Goal: Information Seeking & Learning: Check status

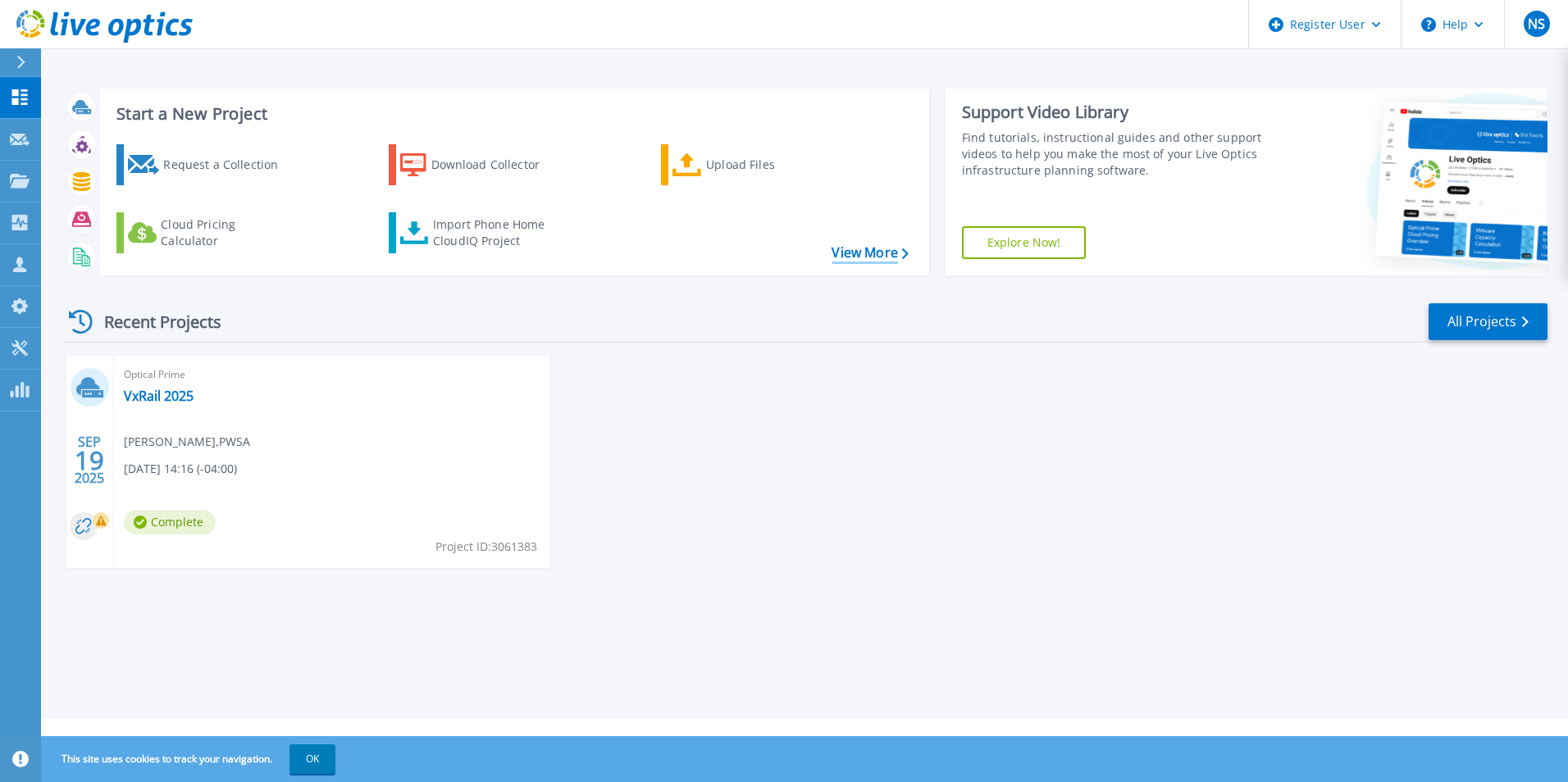
click at [858, 254] on link "View More" at bounding box center [869, 253] width 77 height 16
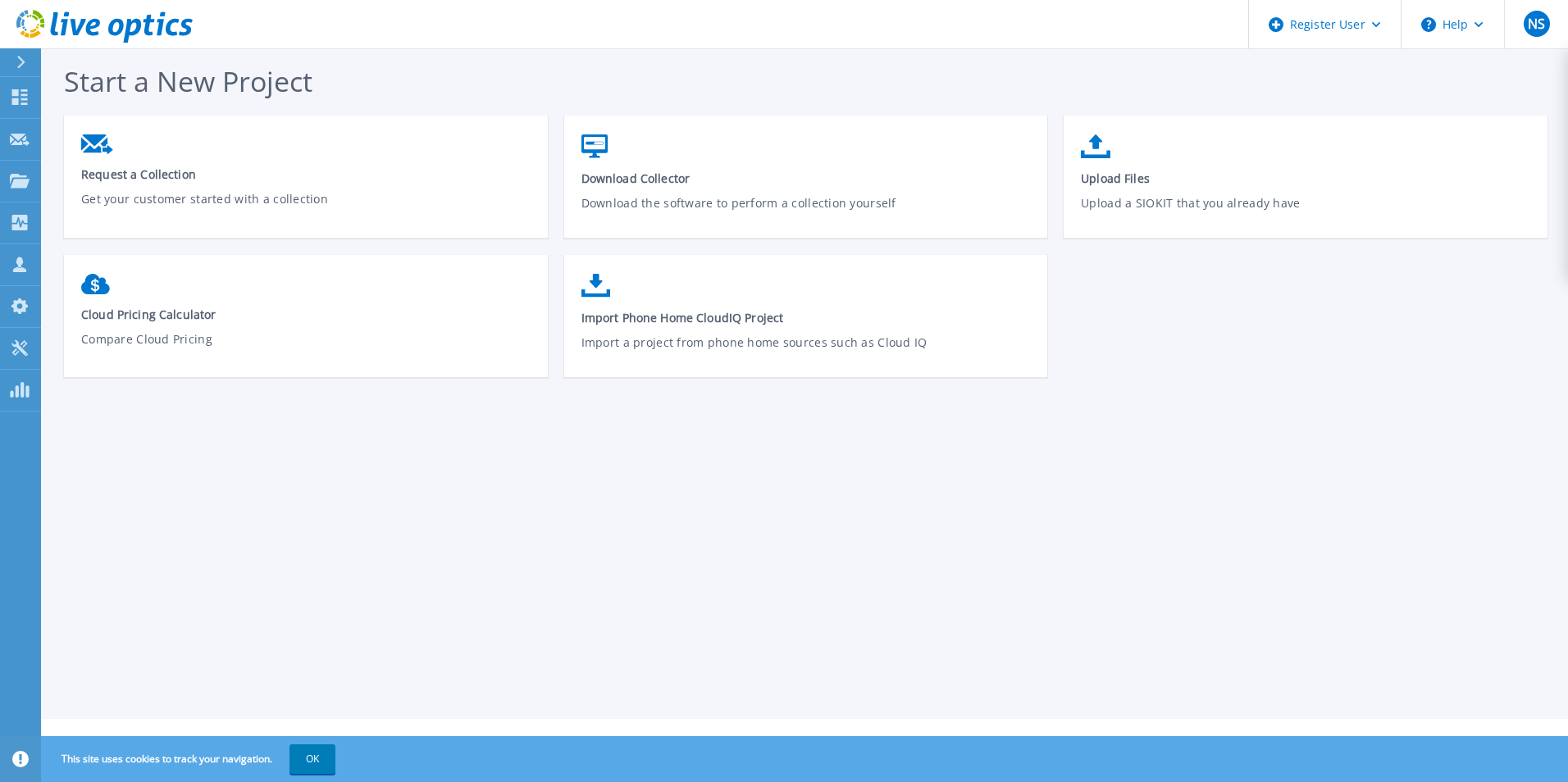
click at [16, 58] on div at bounding box center [28, 63] width 26 height 28
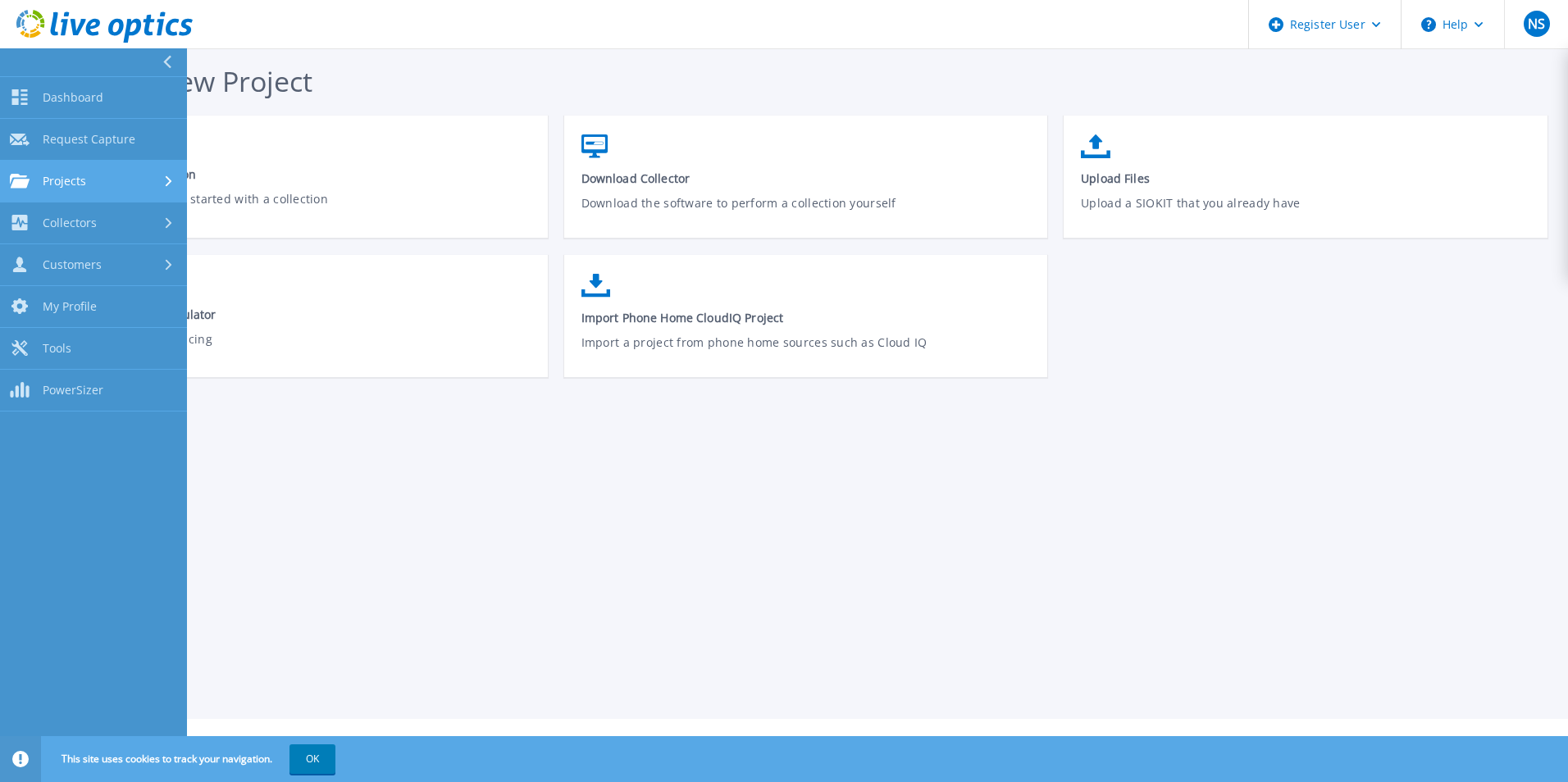
click at [142, 176] on div "Projects" at bounding box center [93, 181] width 167 height 15
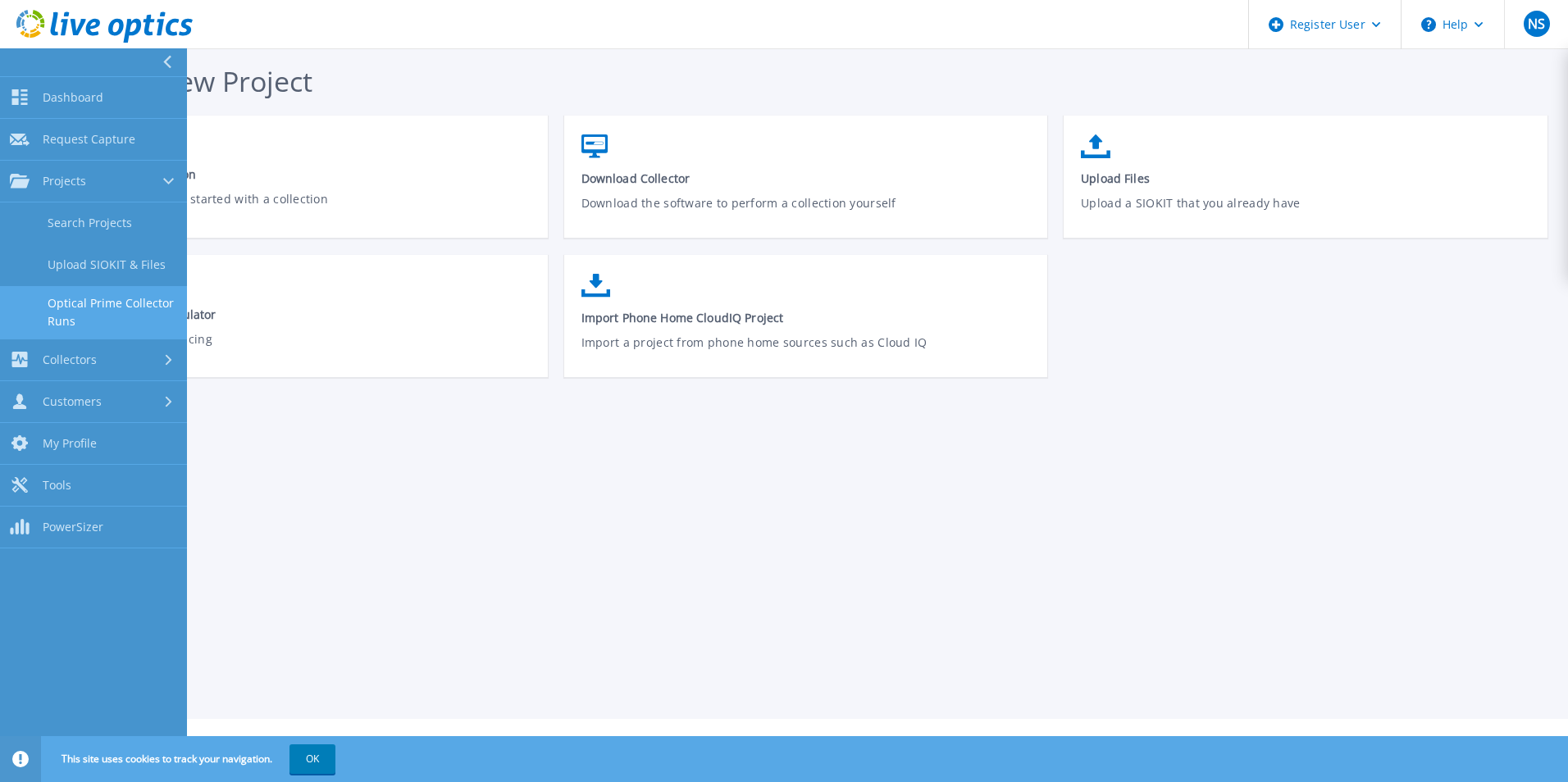
click at [149, 311] on link "Optical Prime Collector Runs" at bounding box center [93, 313] width 187 height 53
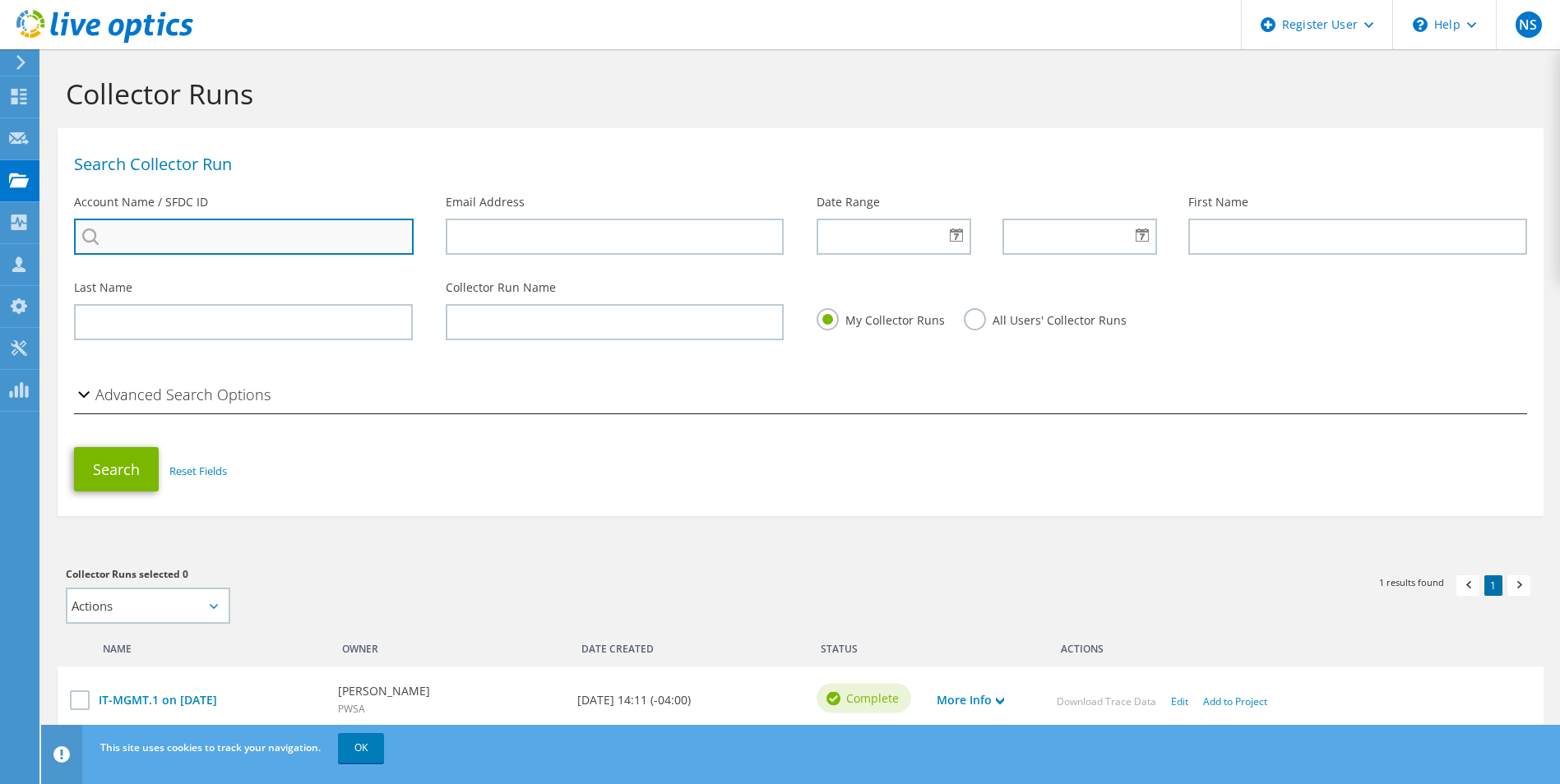
click at [233, 234] on input "search" at bounding box center [243, 237] width 339 height 36
type input "pittsburgh, PA"
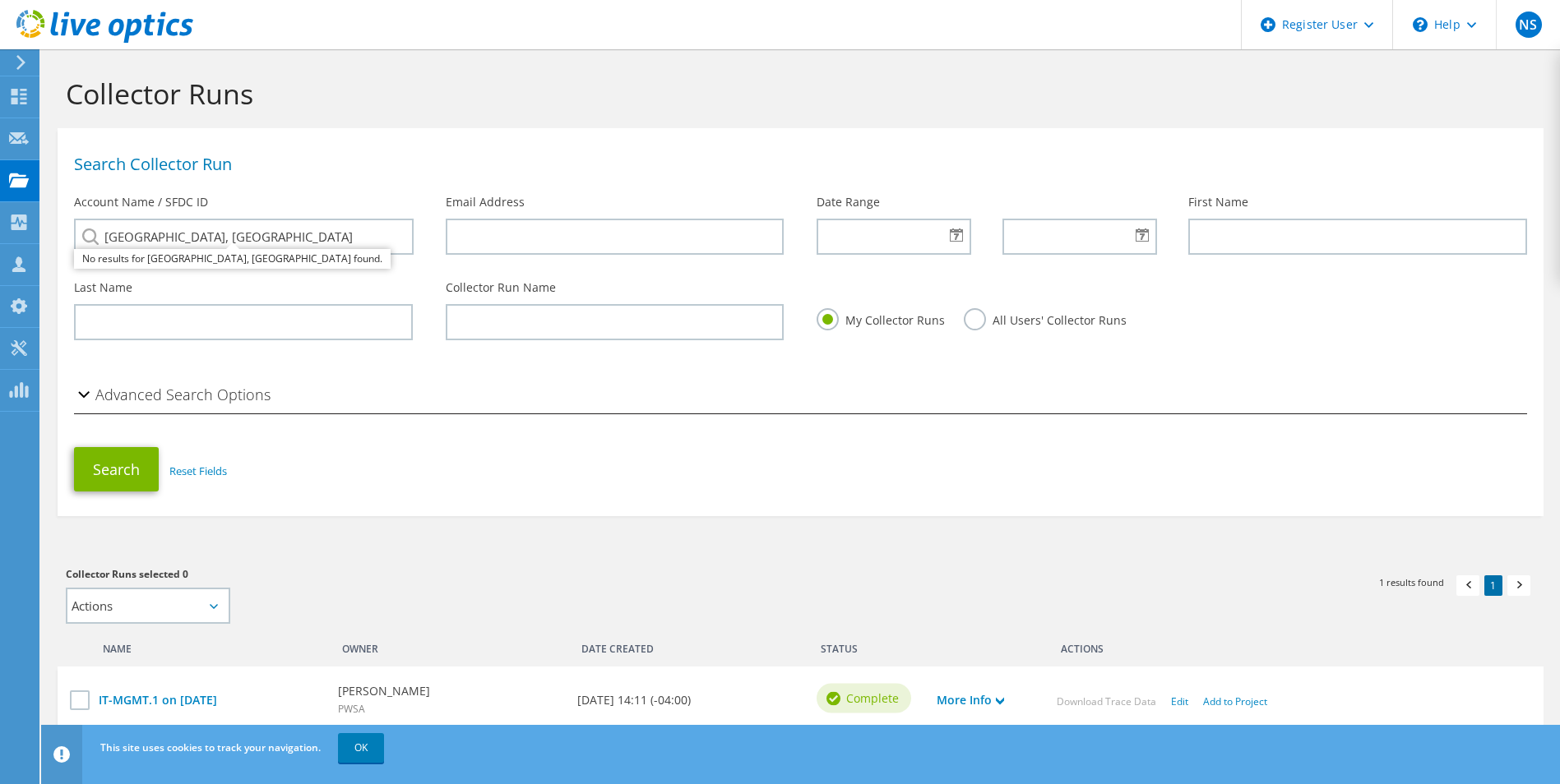
click at [377, 270] on div "Search Collector Run Account Name / SFDC ID pittsburgh, PA No results for pitts…" at bounding box center [801, 203] width 1486 height 135
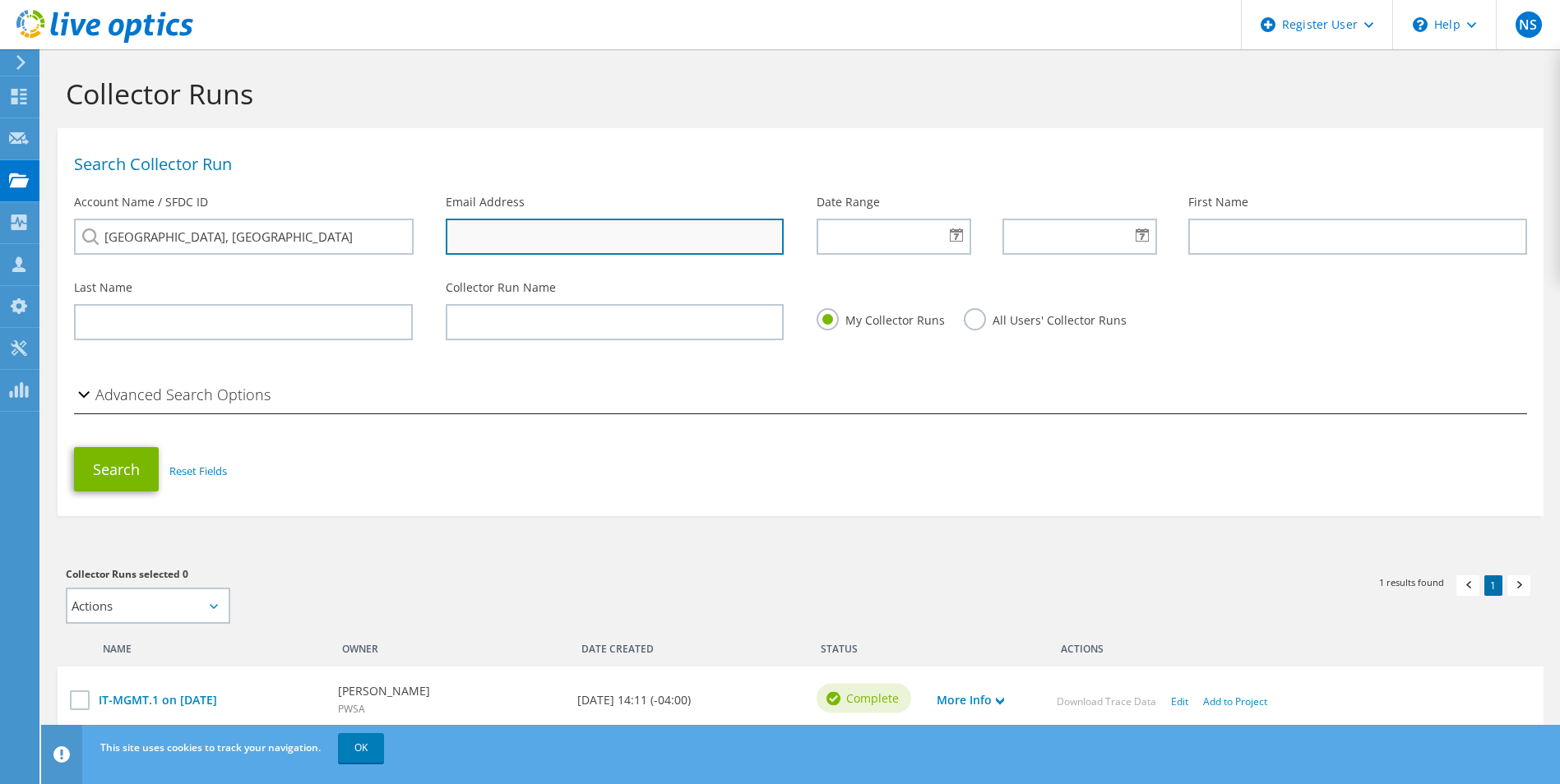
click at [485, 226] on input "text" at bounding box center [615, 237] width 338 height 36
click at [489, 233] on input "text" at bounding box center [615, 237] width 338 height 36
paste input "[PERSON_NAME] <[EMAIL_ADDRESS][DOMAIN_NAME]>"
drag, startPoint x: 559, startPoint y: 238, endPoint x: 445, endPoint y: 232, distance: 114.2
click at [446, 232] on input "[PERSON_NAME] <[EMAIL_ADDRESS][DOMAIN_NAME]>" at bounding box center [615, 237] width 338 height 36
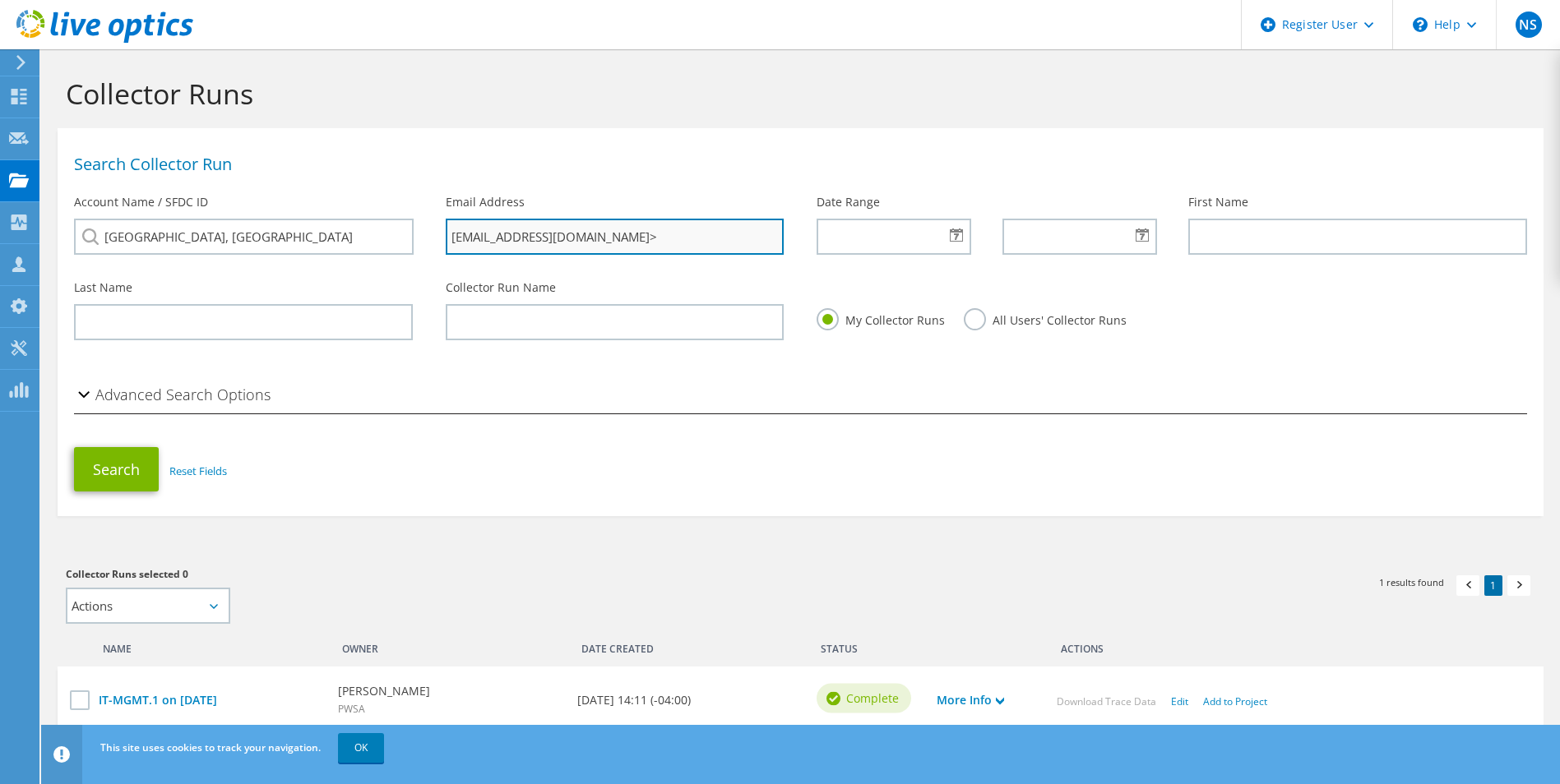
click at [677, 236] on input "smcnaugher@pittsburghparking.com>" at bounding box center [615, 237] width 338 height 36
type input "[EMAIL_ADDRESS][DOMAIN_NAME]"
click at [110, 461] on button "Search" at bounding box center [116, 470] width 85 height 45
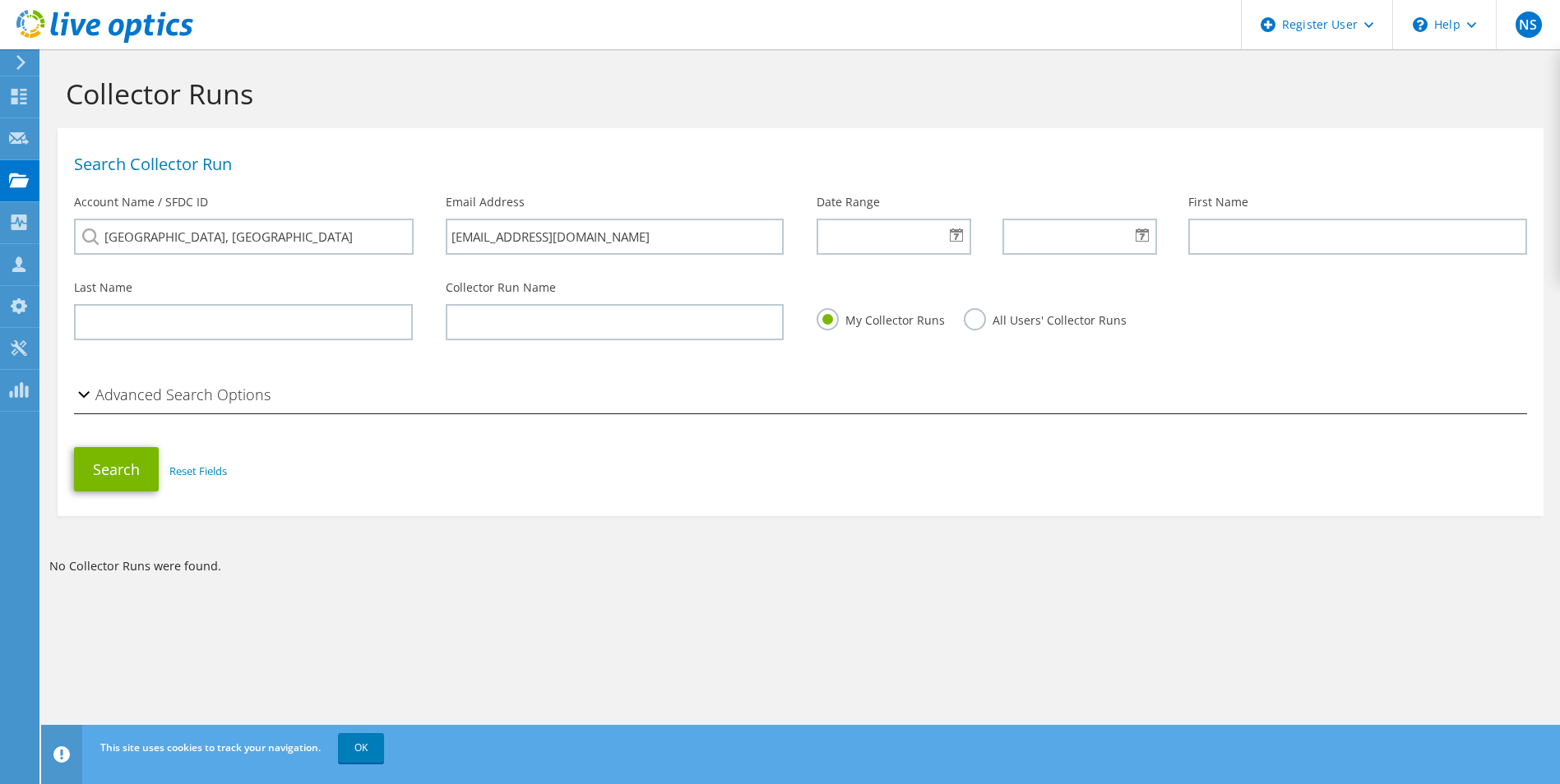
click at [15, 68] on icon at bounding box center [21, 63] width 12 height 15
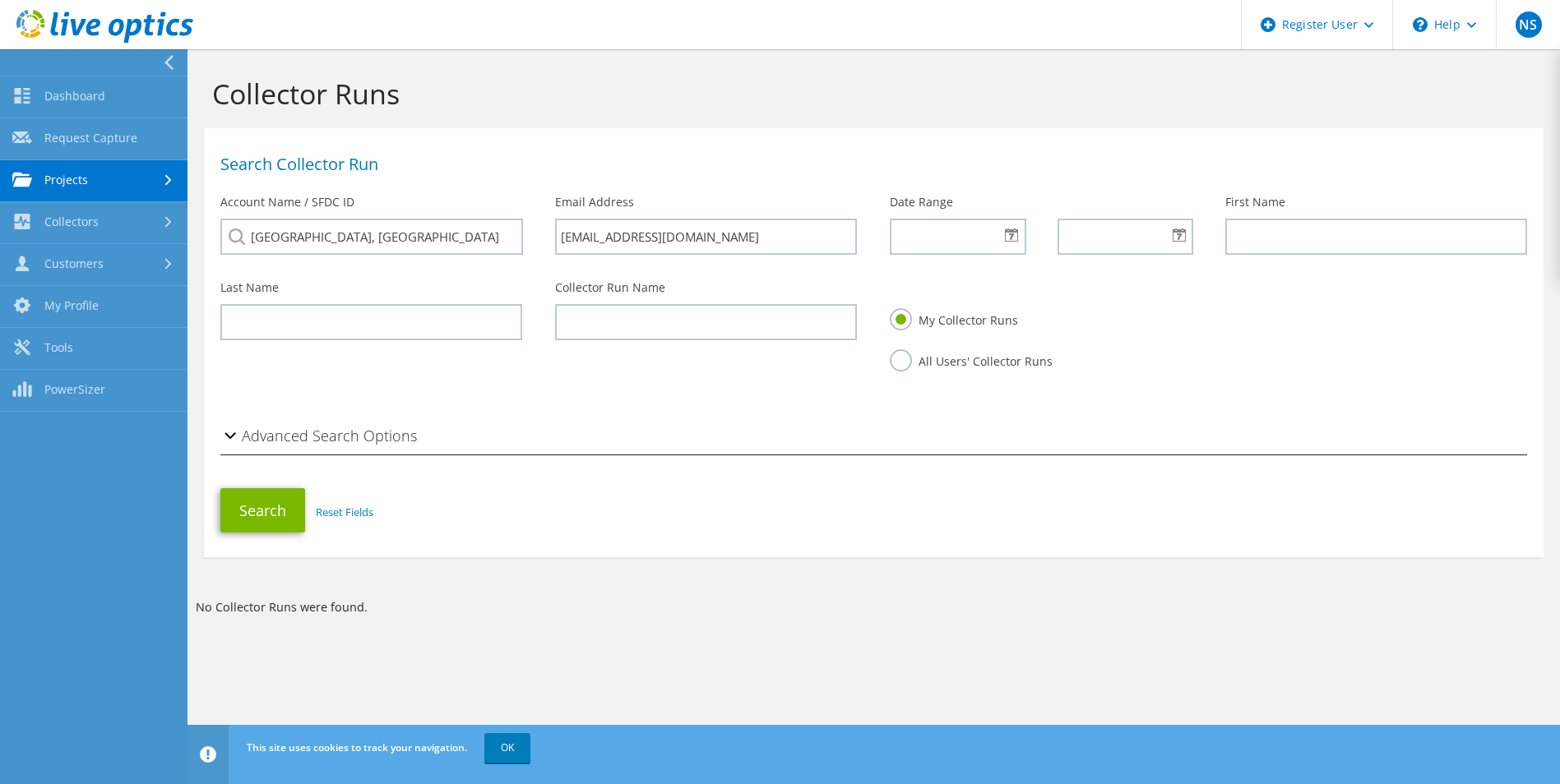
click at [117, 178] on link "Projects" at bounding box center [93, 181] width 187 height 42
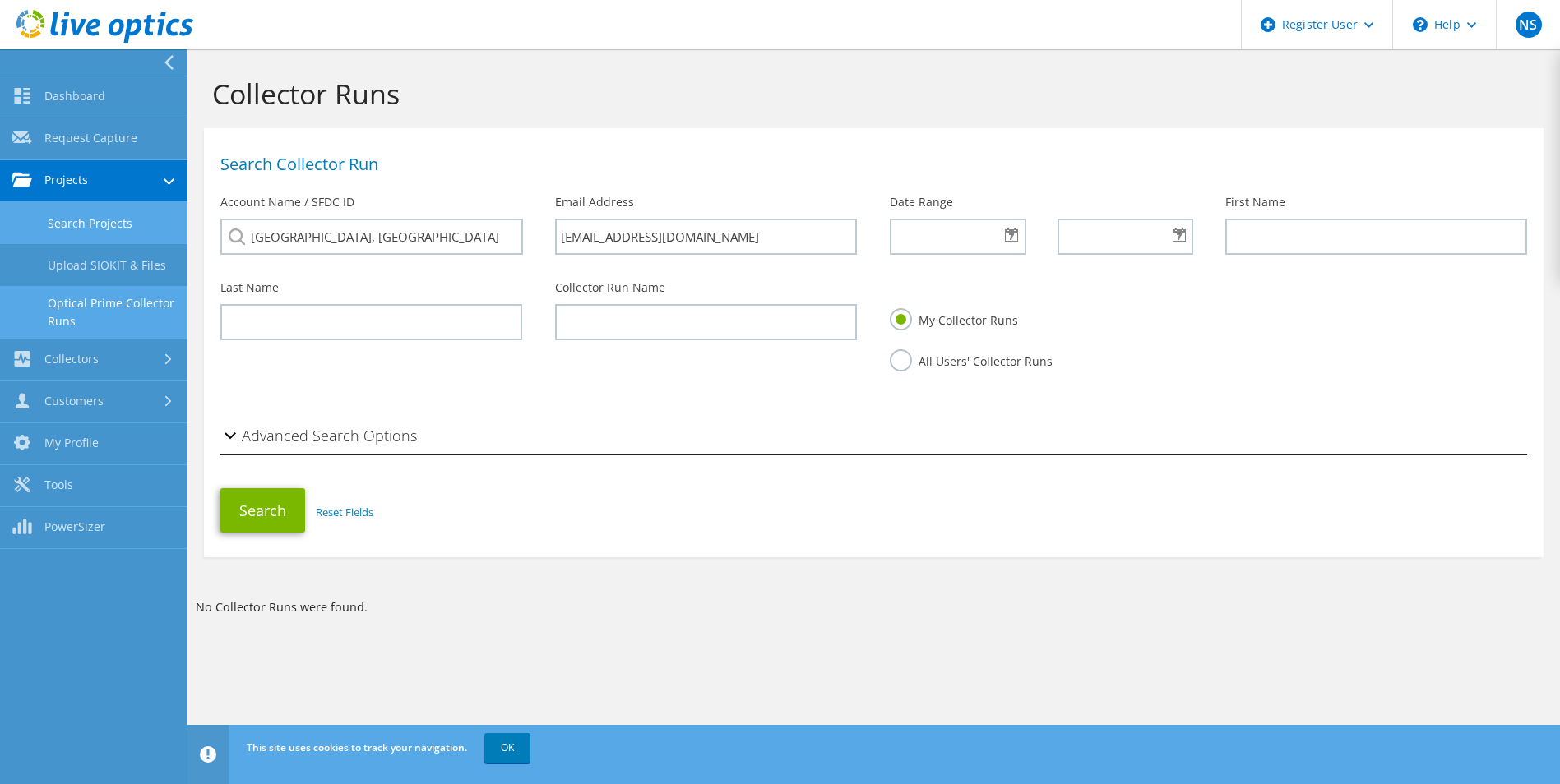
click at [127, 230] on link "Search Projects" at bounding box center [93, 223] width 187 height 42
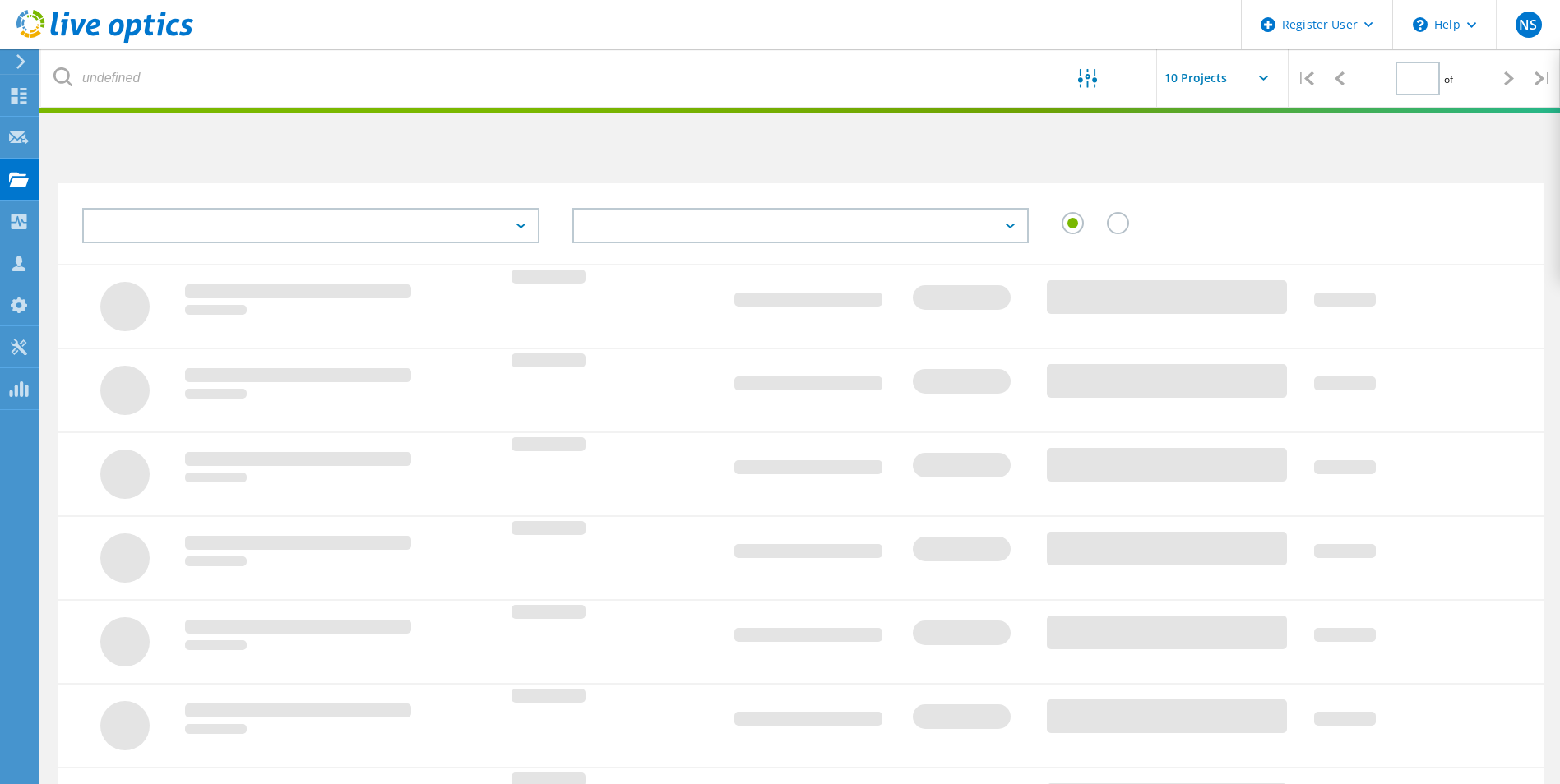
type input "1"
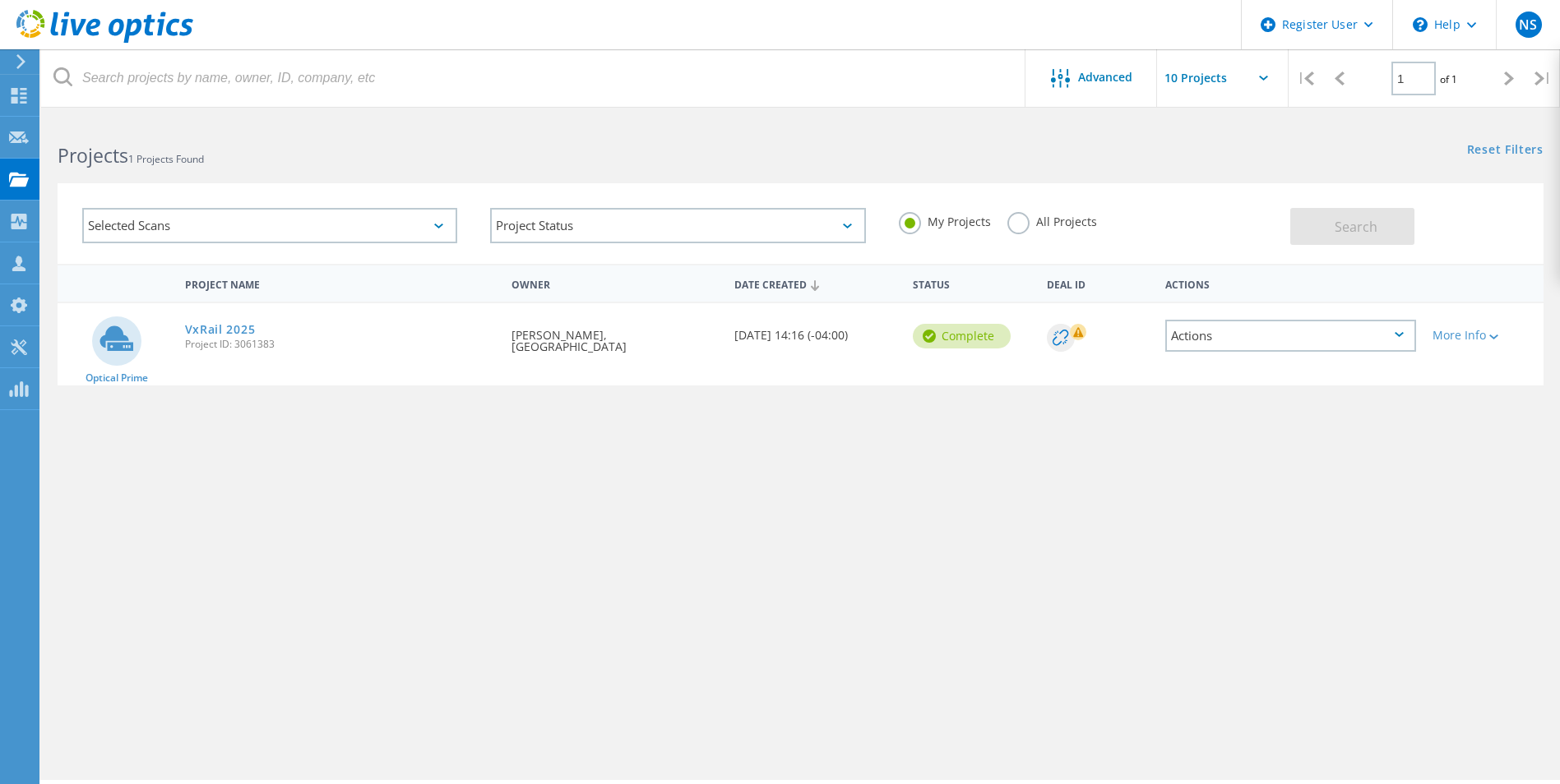
click at [198, 232] on div "Selected Scans" at bounding box center [270, 225] width 375 height 35
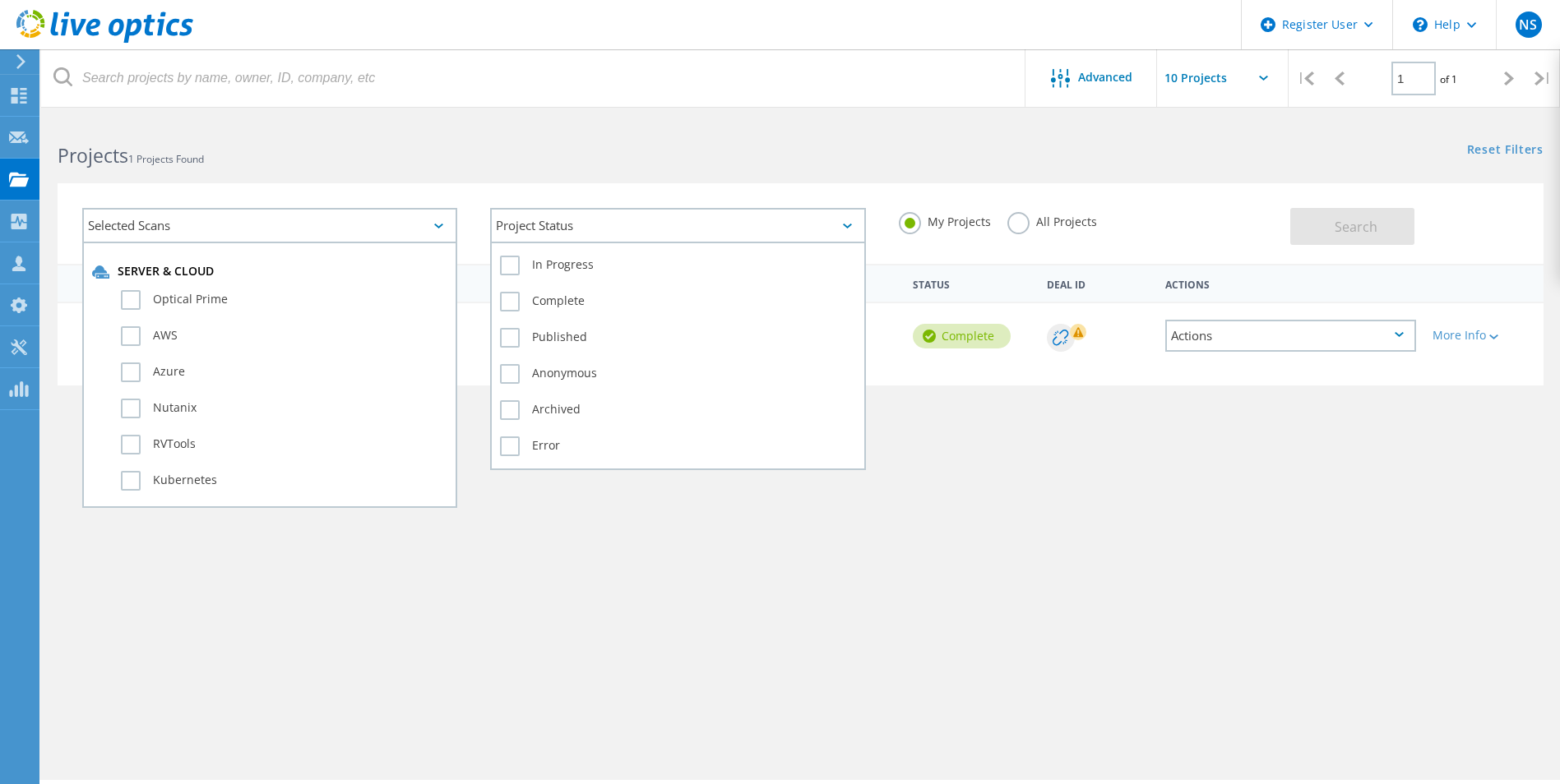
click at [551, 224] on div "Project Status" at bounding box center [678, 225] width 375 height 35
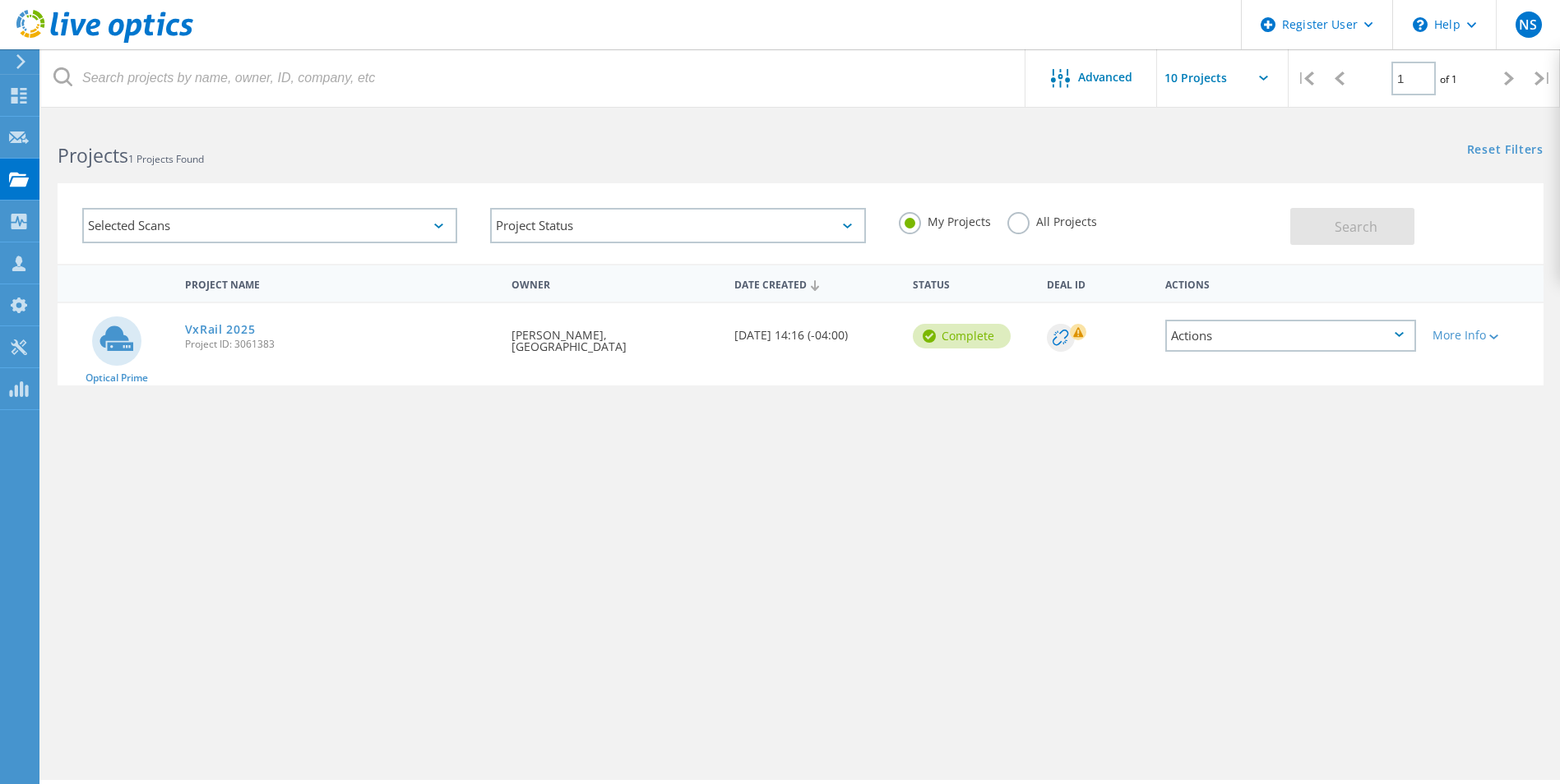
click at [280, 209] on div "Selected Scans" at bounding box center [270, 225] width 375 height 35
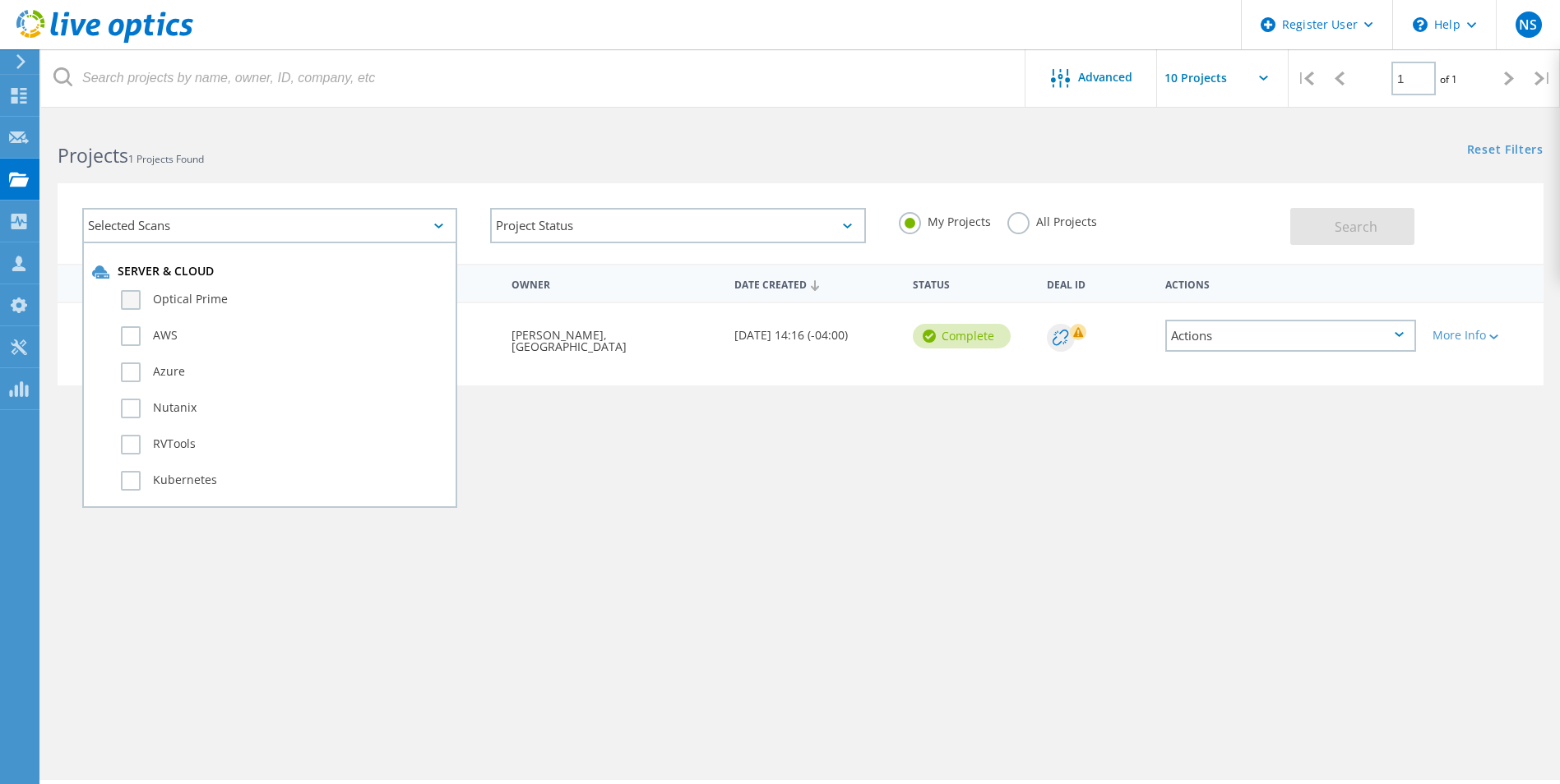
click at [154, 305] on label "Optical Prime" at bounding box center [284, 300] width 327 height 20
click at [0, 0] on input "Optical Prime" at bounding box center [0, 0] width 0 height 0
click at [1336, 239] on button "Search" at bounding box center [1352, 226] width 124 height 37
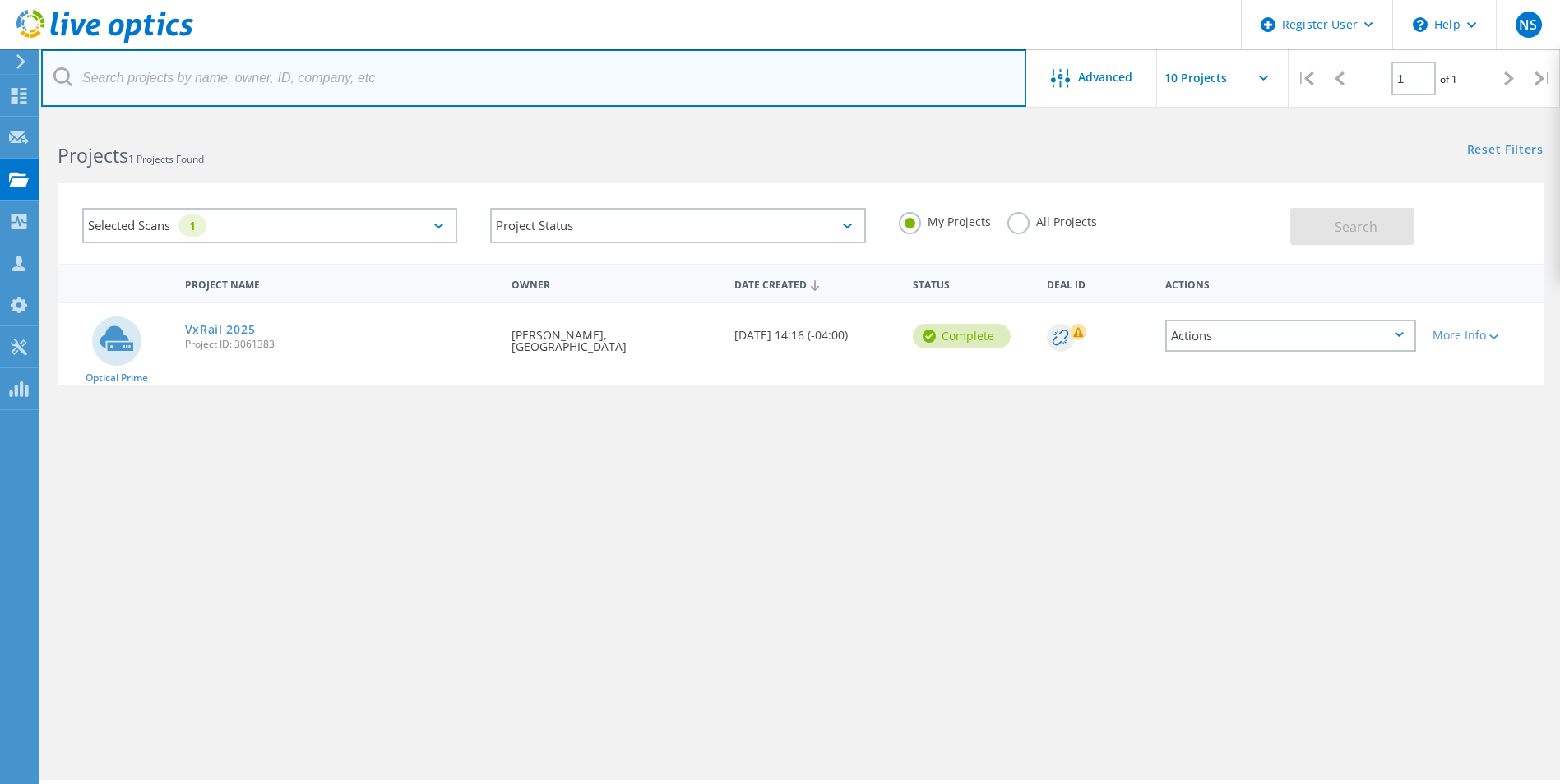
click at [178, 95] on input "text" at bounding box center [534, 78] width 986 height 58
paste input "Scott McNaugher <smcnaugher@pittsburghparking.com>"
drag, startPoint x: 196, startPoint y: 77, endPoint x: 44, endPoint y: 64, distance: 152.6
click at [44, 64] on input "Scott McNaugher <smcnaugher@pittsburghparking.com" at bounding box center [534, 78] width 986 height 58
type input "[EMAIL_ADDRESS][DOMAIN_NAME]"
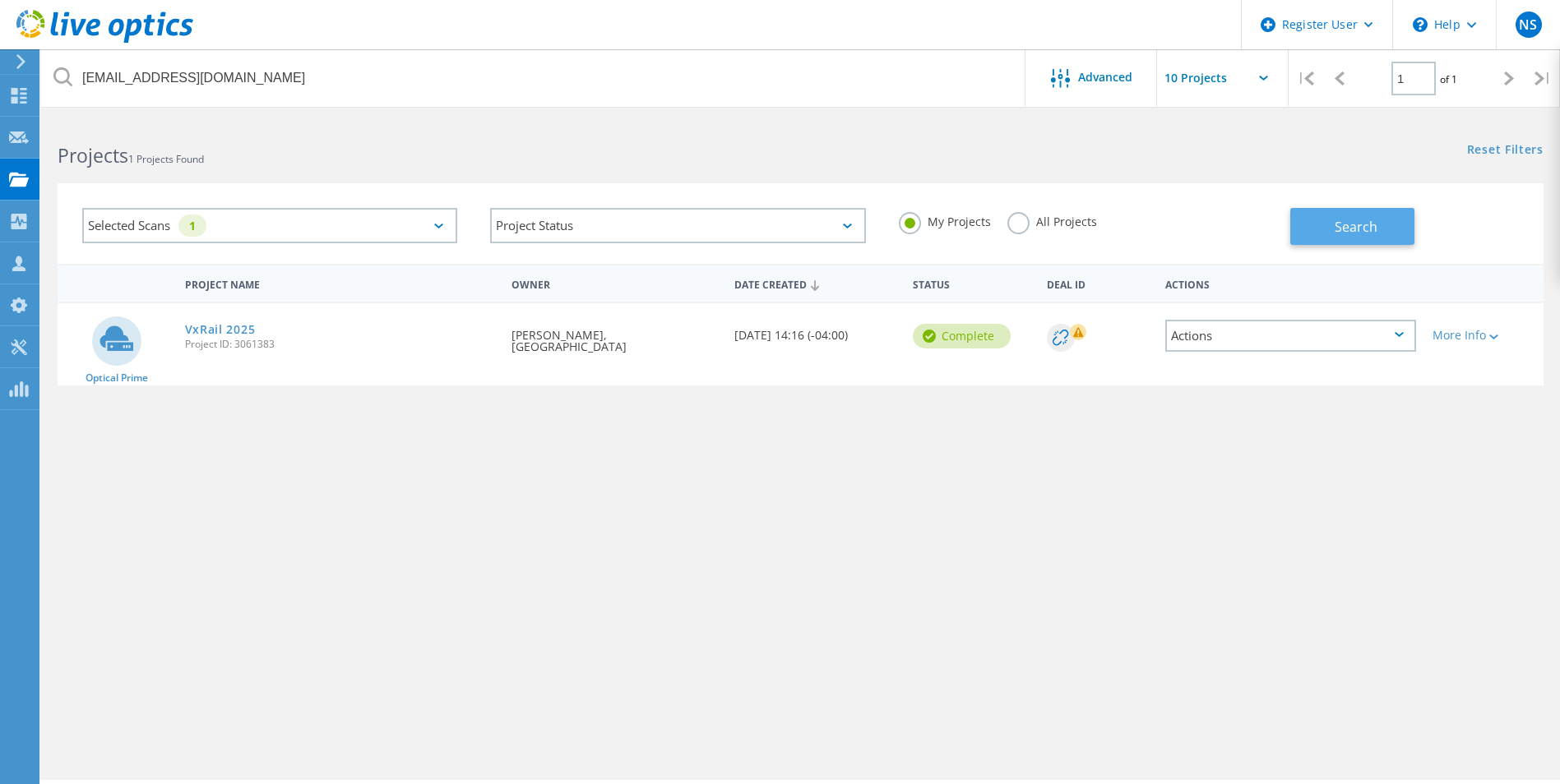
click at [1331, 235] on button "Search" at bounding box center [1352, 226] width 124 height 37
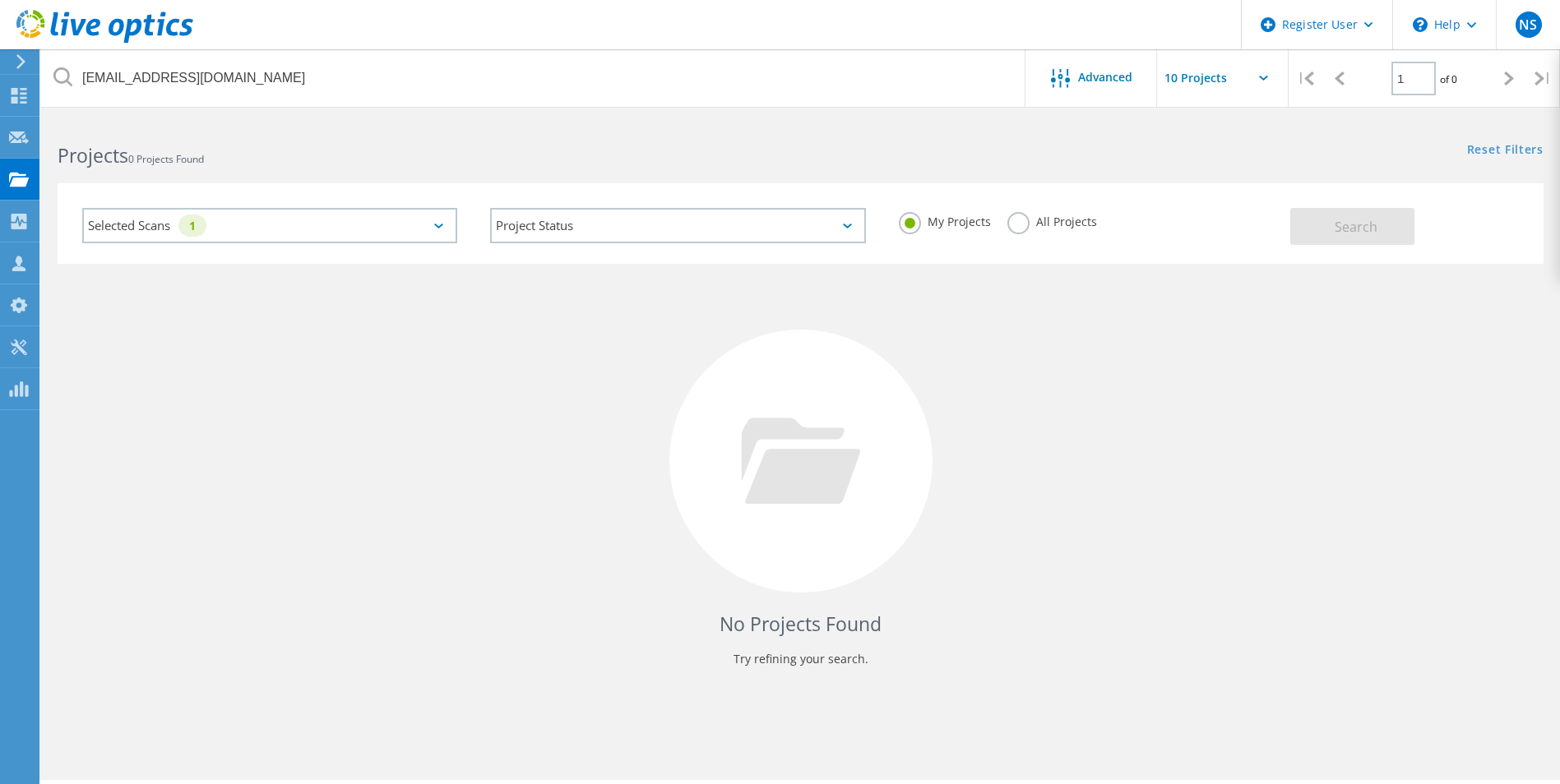
click at [126, 235] on div "Selected Scans 1" at bounding box center [270, 225] width 375 height 35
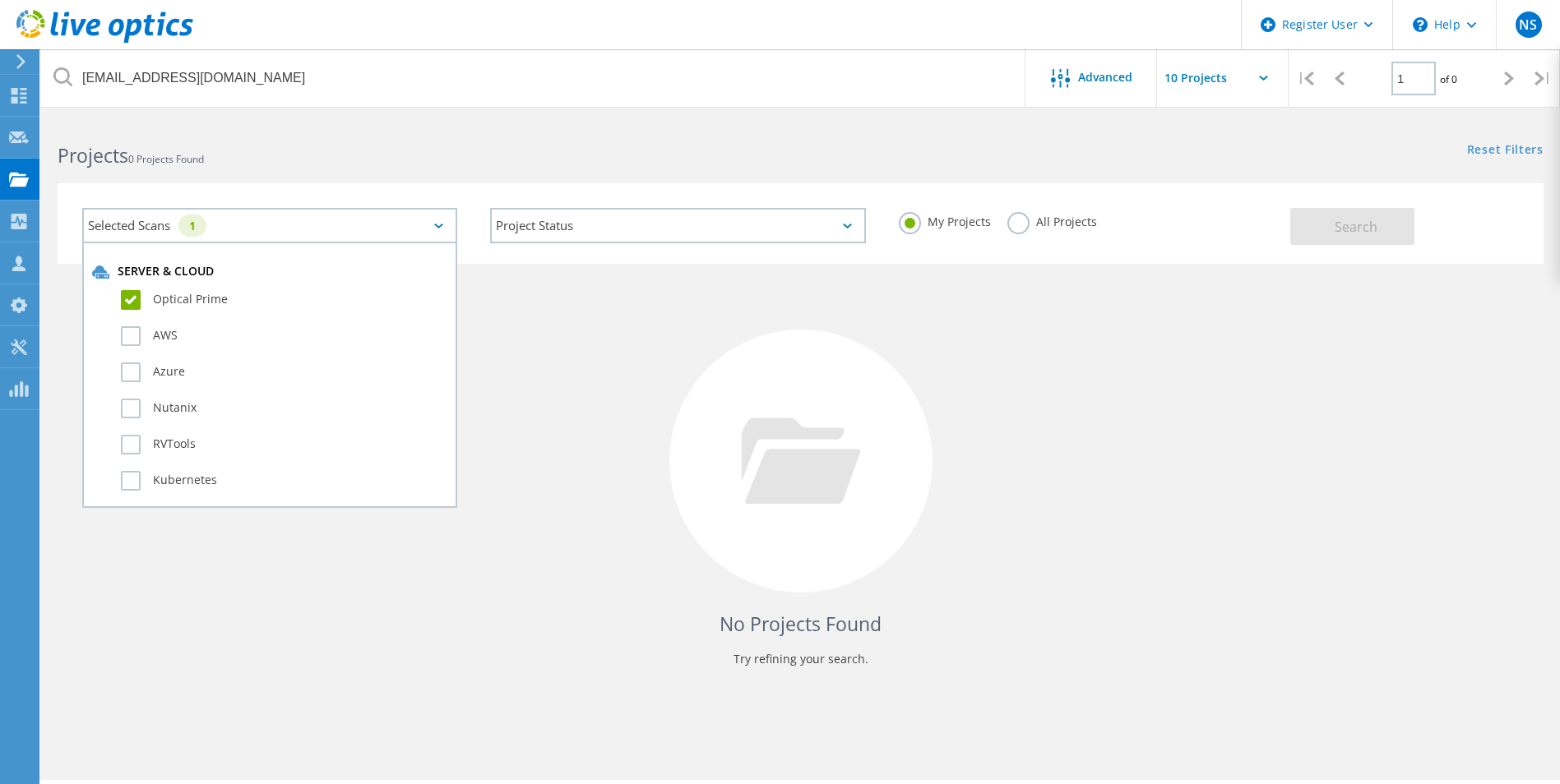
click at [450, 220] on div "Selected Scans 1" at bounding box center [270, 225] width 375 height 35
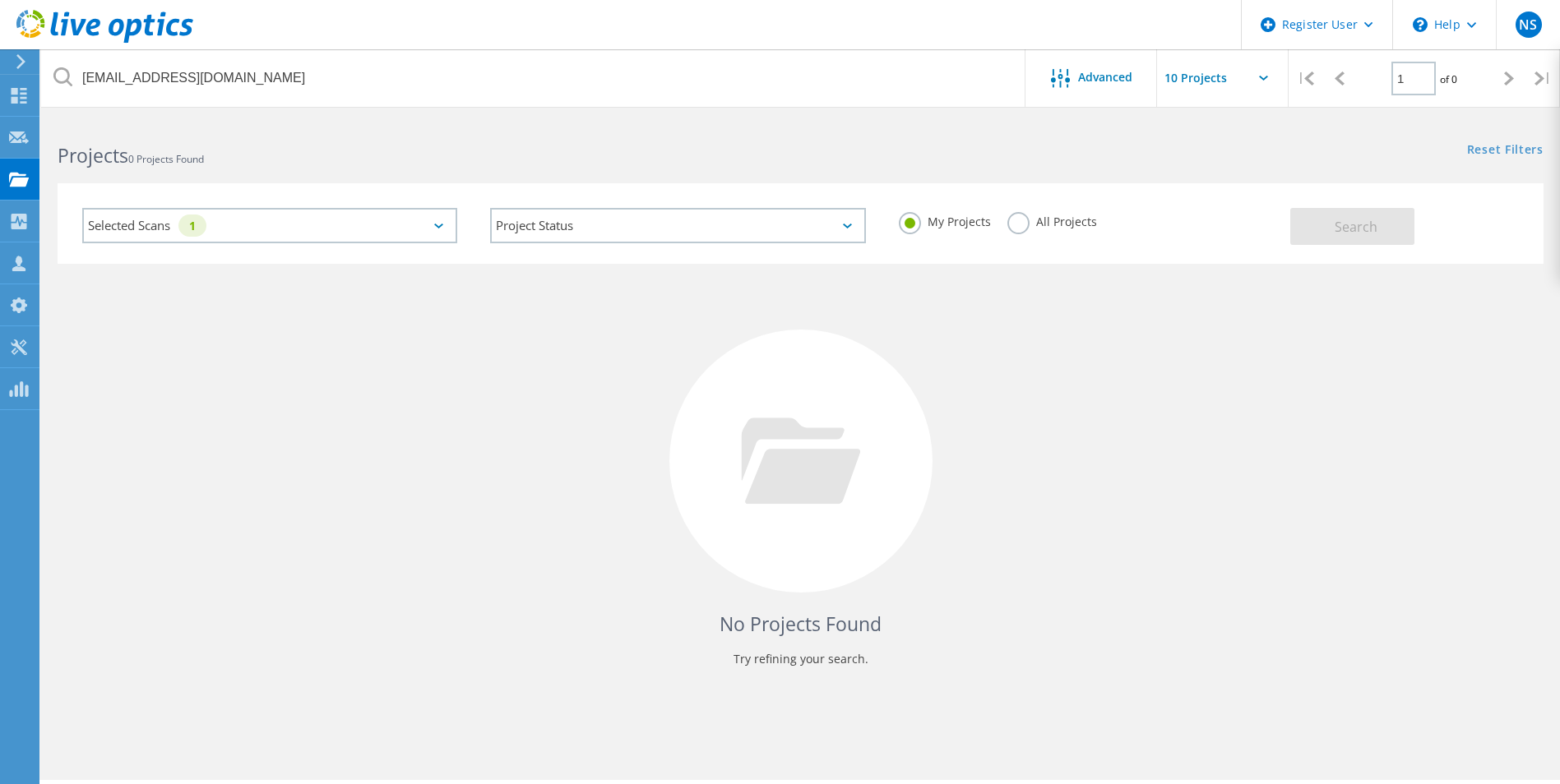
click at [903, 330] on div "No Projects Found Try refining your search." at bounding box center [801, 476] width 1486 height 425
click at [8, 59] on div at bounding box center [18, 62] width 25 height 15
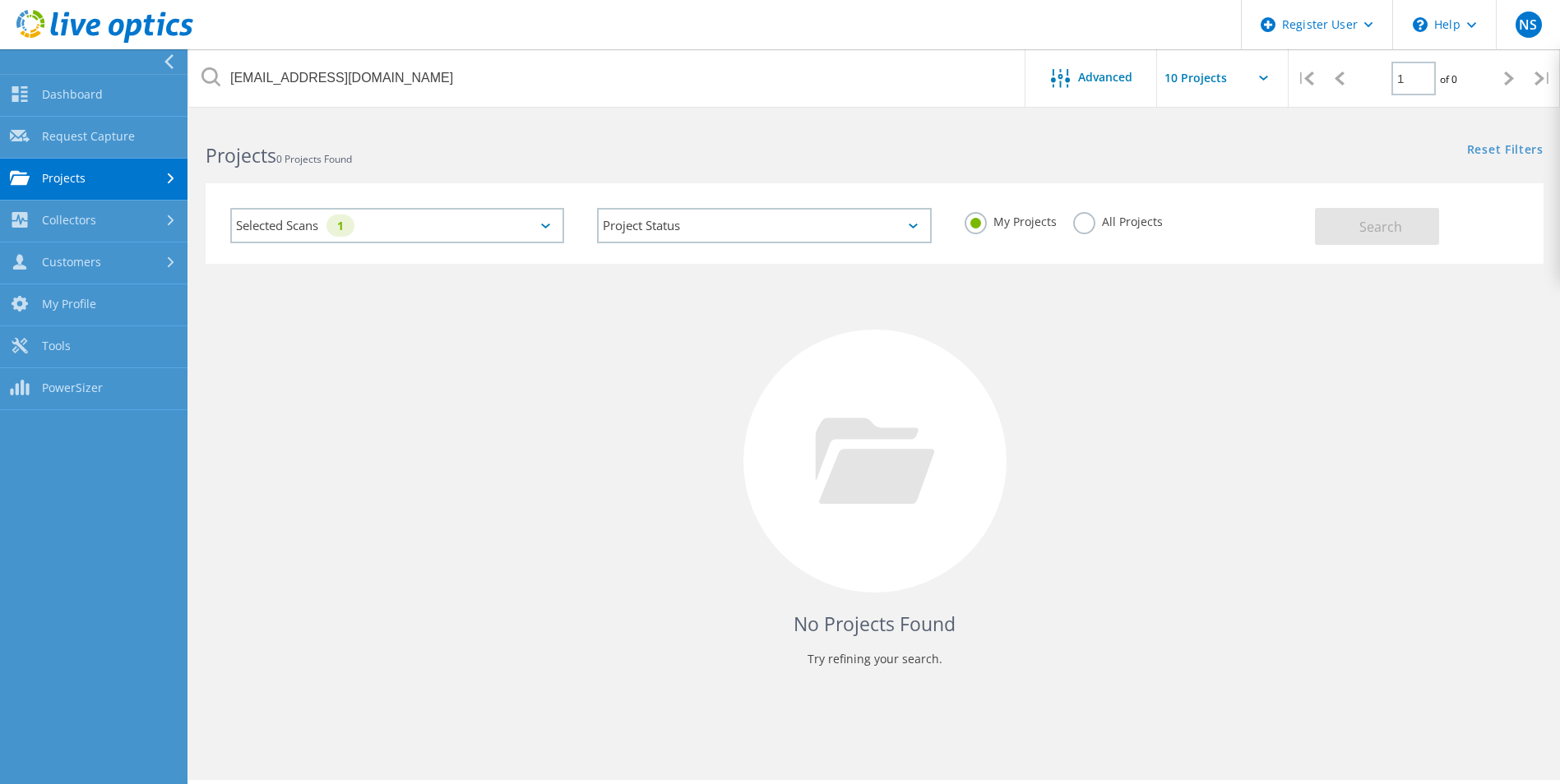
click at [138, 176] on link "Projects" at bounding box center [93, 179] width 187 height 42
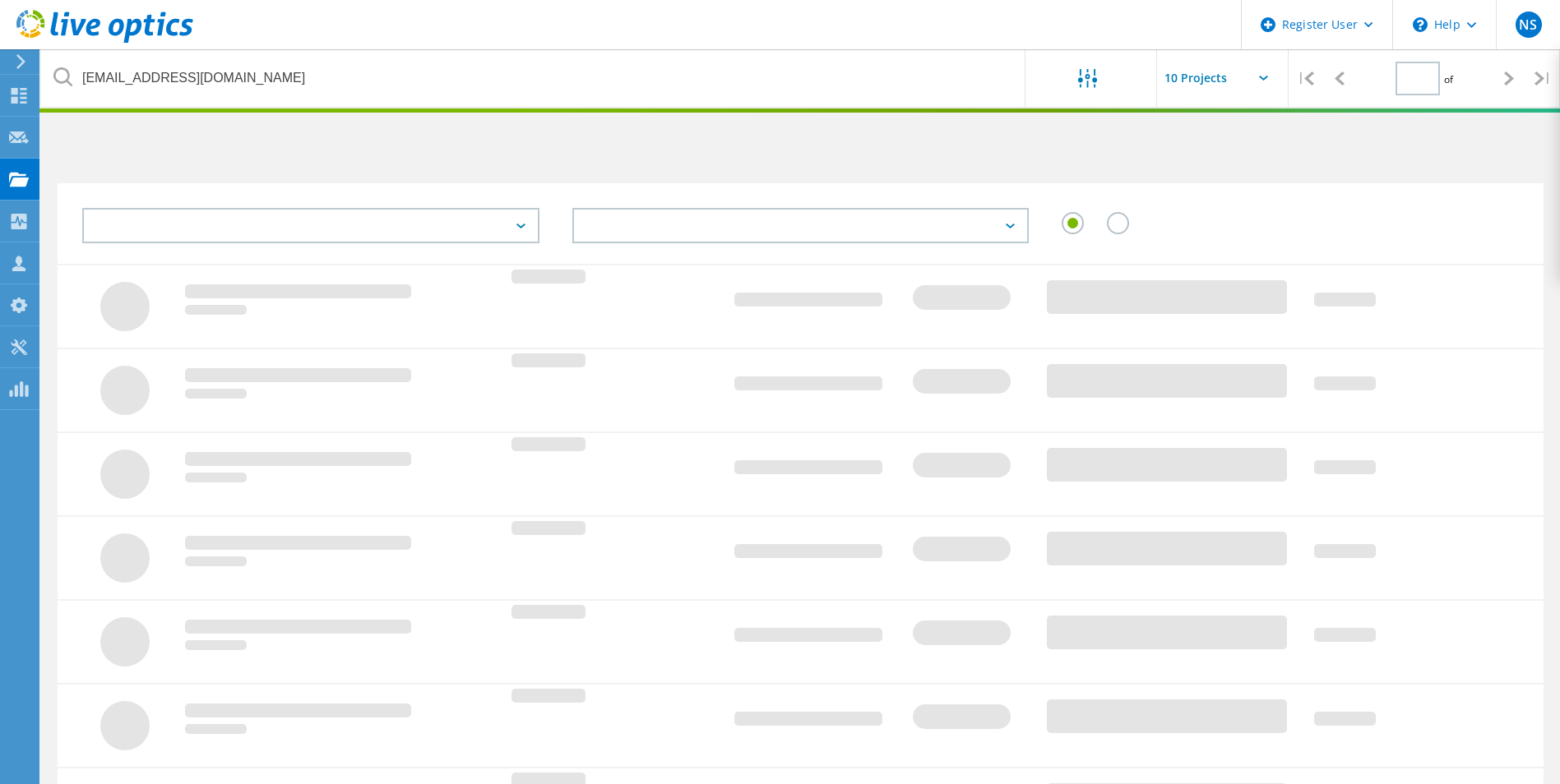
type input "1"
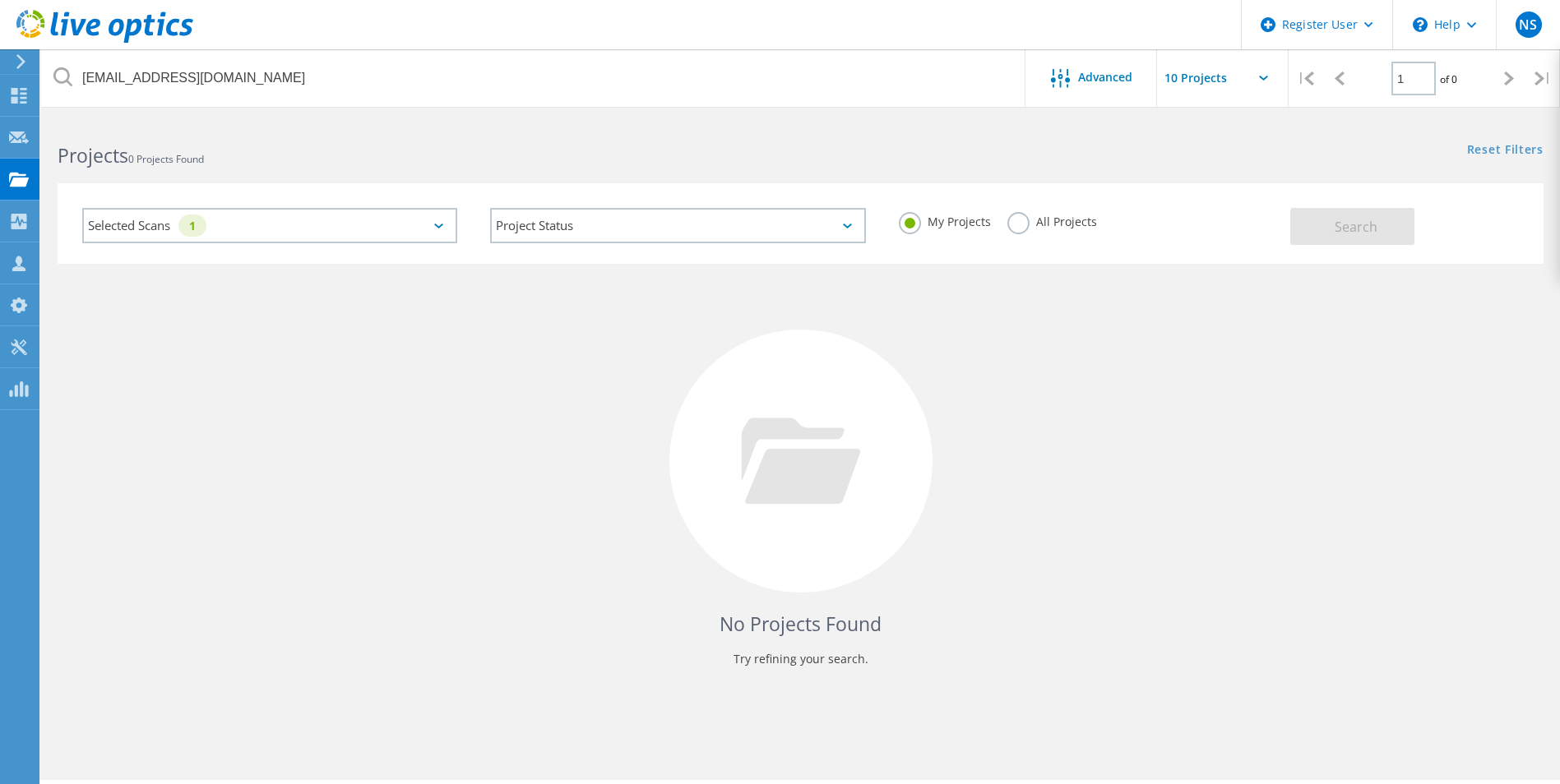
click at [1012, 223] on label "All Projects" at bounding box center [1052, 220] width 90 height 16
click at [0, 0] on input "All Projects" at bounding box center [0, 0] width 0 height 0
click at [1337, 231] on span "Search" at bounding box center [1356, 227] width 43 height 18
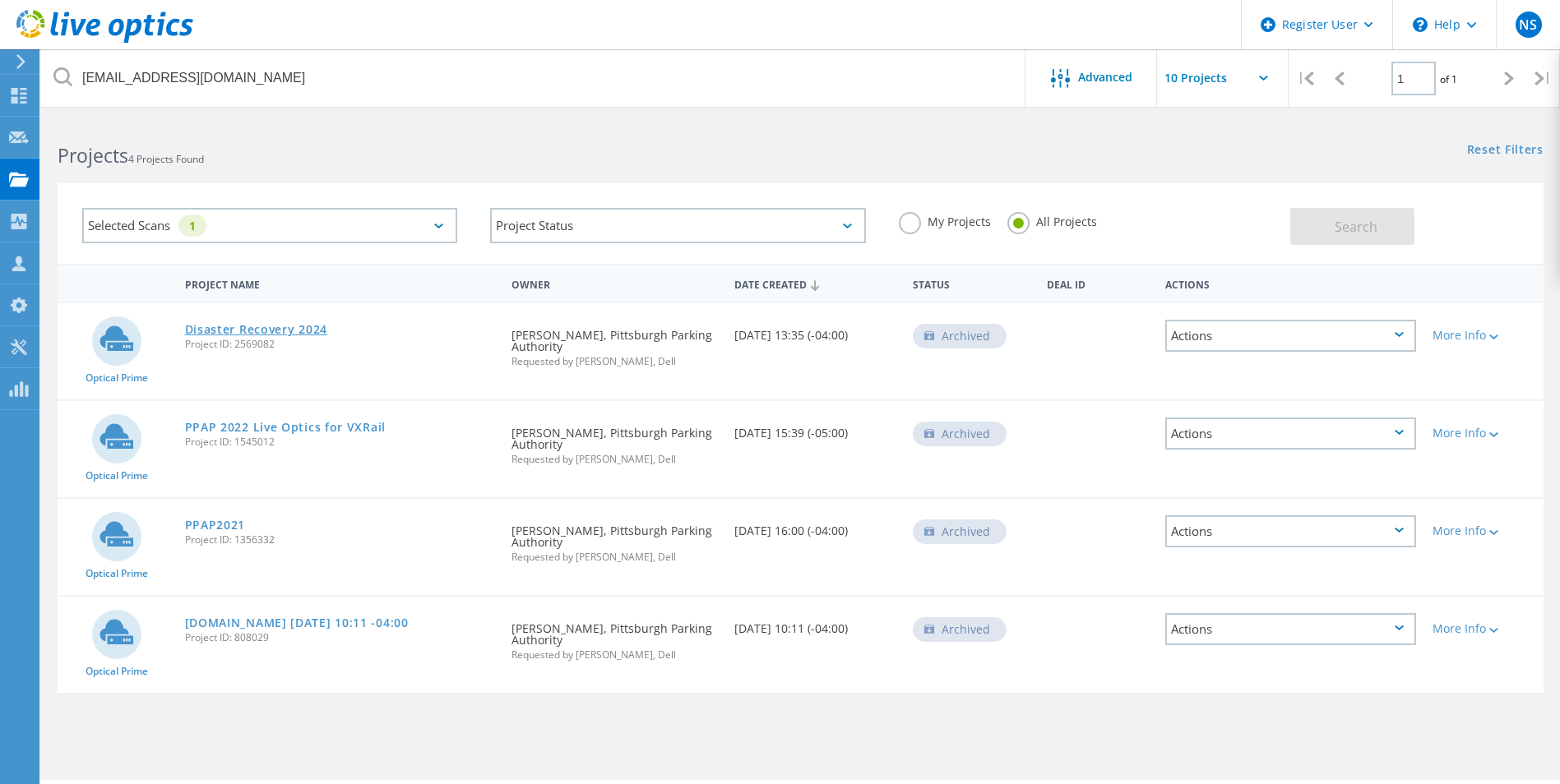
click at [291, 331] on link "Disaster Recovery 2024" at bounding box center [256, 330] width 142 height 12
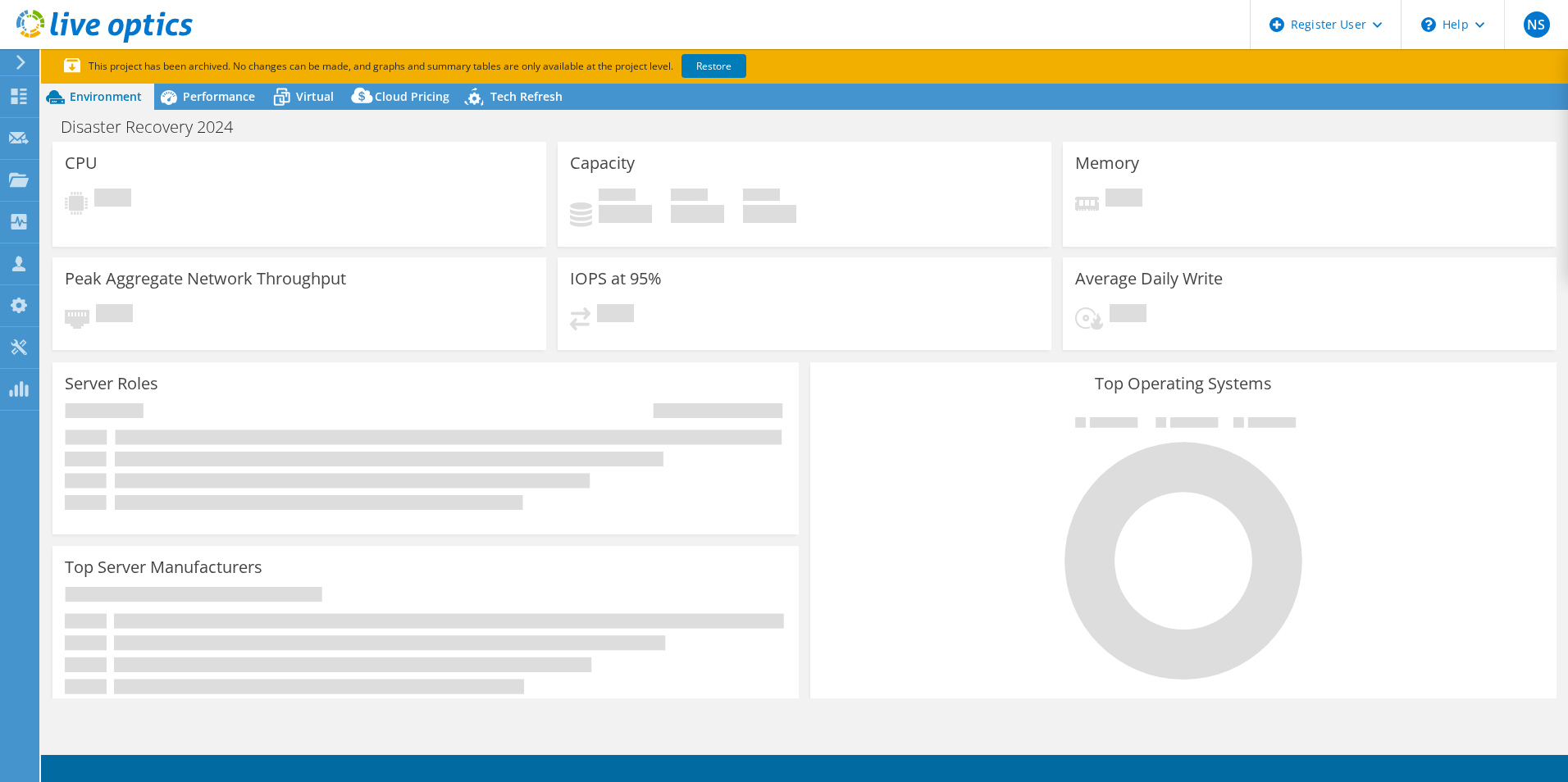
select select "USD"
select select "USEast"
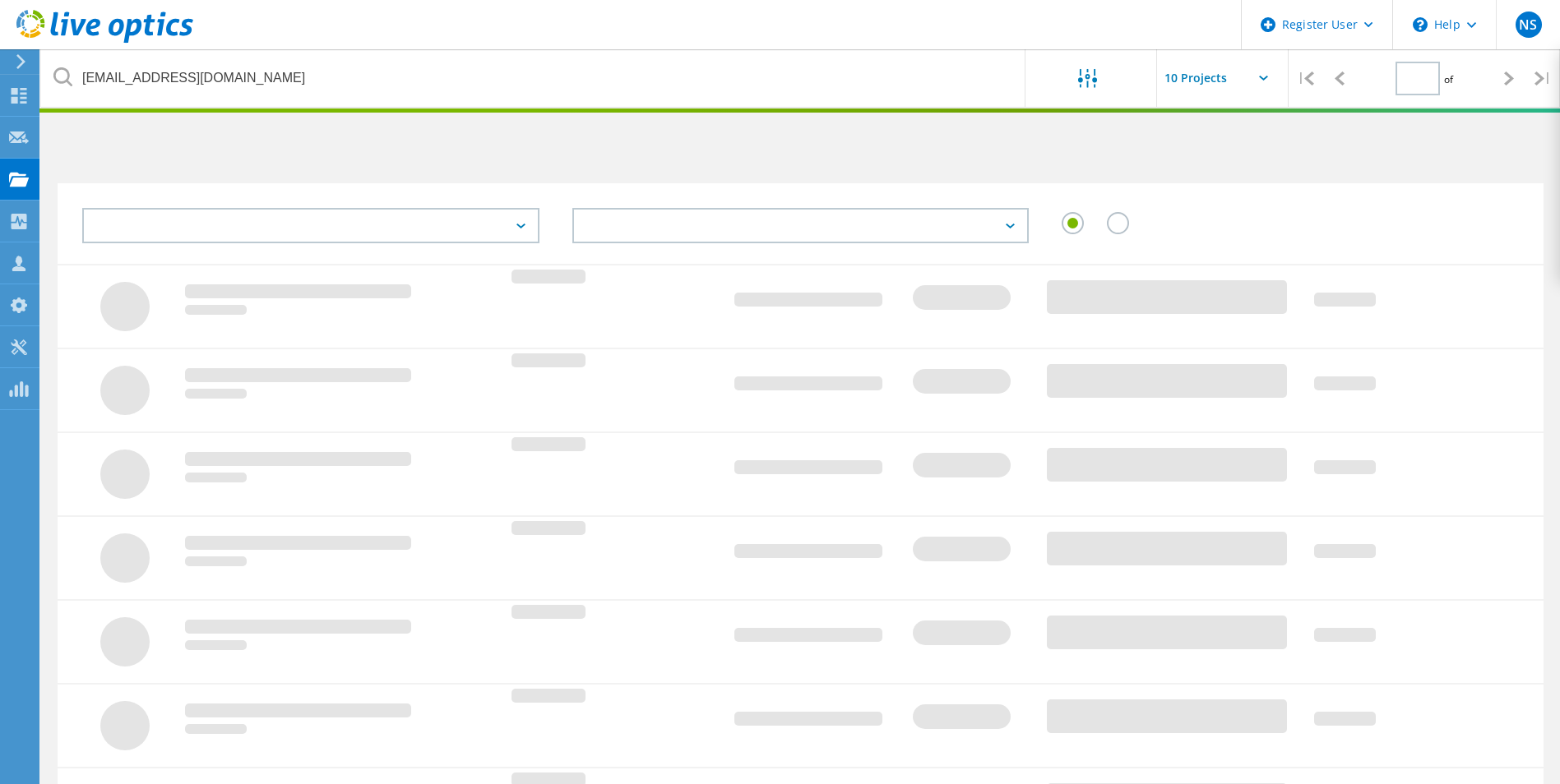
type input "1"
